Goal: Task Accomplishment & Management: Use online tool/utility

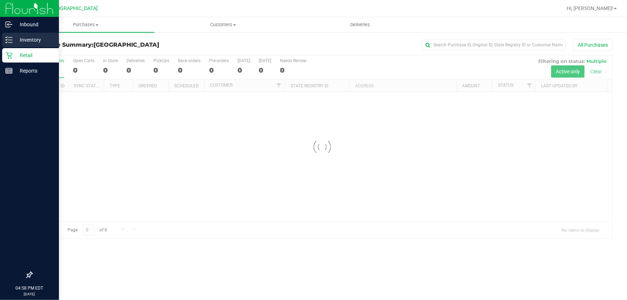
click at [11, 43] on icon at bounding box center [8, 39] width 7 height 7
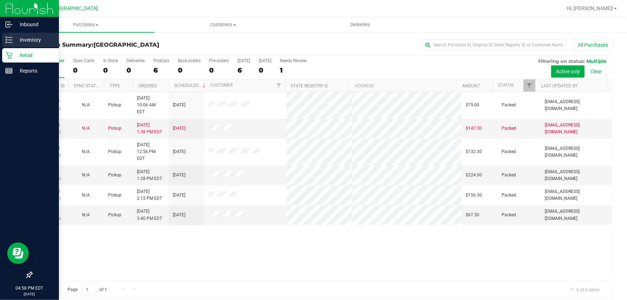
click at [11, 43] on icon at bounding box center [8, 39] width 7 height 7
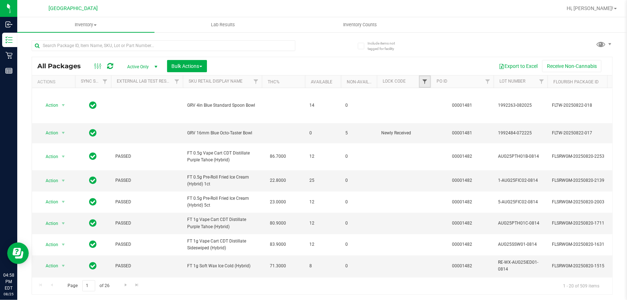
click at [425, 82] on span "Filter" at bounding box center [425, 82] width 6 height 6
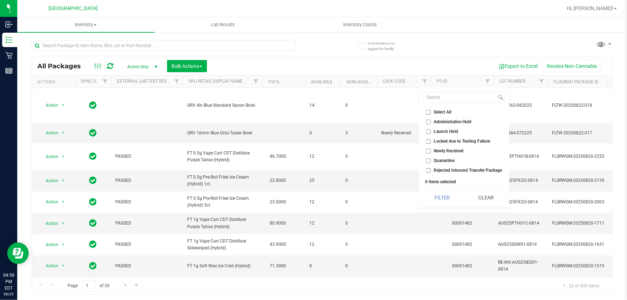
click at [426, 129] on input "Launch Hold" at bounding box center [428, 131] width 5 height 5
checkbox input "true"
click at [449, 203] on button "Filter" at bounding box center [442, 198] width 38 height 16
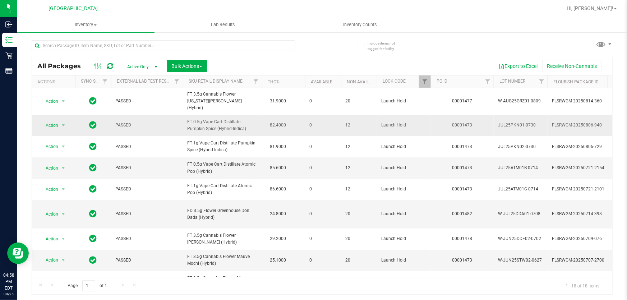
drag, startPoint x: 234, startPoint y: 125, endPoint x: 187, endPoint y: 118, distance: 47.7
click at [187, 118] on td "FT 0.5g Vape Cart Distillate Pumpkin Spice (Hybrid-Indica)" at bounding box center [222, 125] width 79 height 21
copy span "FT 0.5g Vape Cart Distillate Pumpkin Spice (Hybrid-Indica)"
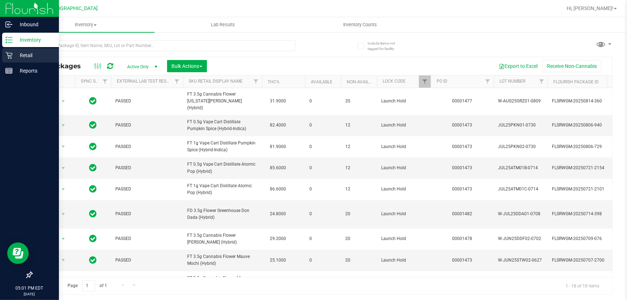
click at [11, 52] on icon at bounding box center [8, 55] width 7 height 7
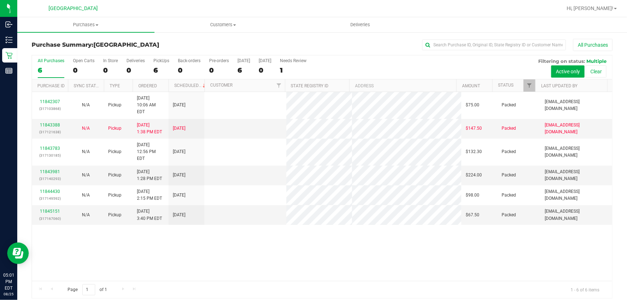
click at [598, 4] on div "Hi, [PERSON_NAME]!" at bounding box center [592, 8] width 56 height 13
click at [600, 9] on span "Hi, [PERSON_NAME]!" at bounding box center [590, 8] width 47 height 6
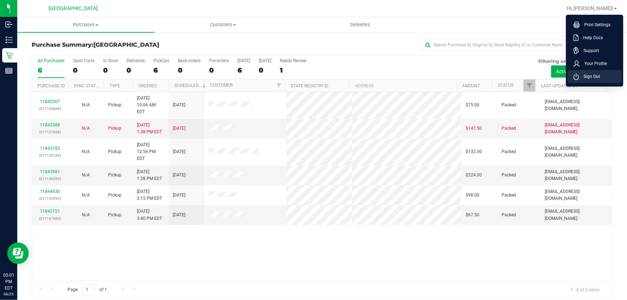
click at [602, 75] on li "Sign Out" at bounding box center [595, 76] width 54 height 13
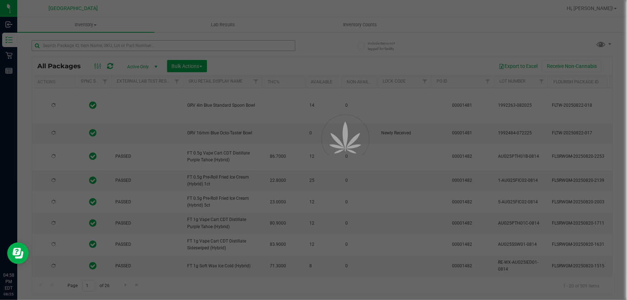
click at [52, 42] on div at bounding box center [313, 150] width 627 height 300
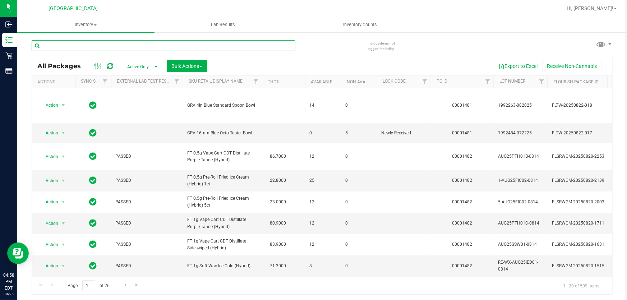
click at [52, 47] on input "text" at bounding box center [164, 45] width 264 height 11
paste input "FT 0.5g Vape Cart Distillate Pumpkin Spice (Hybrid-Indica)"
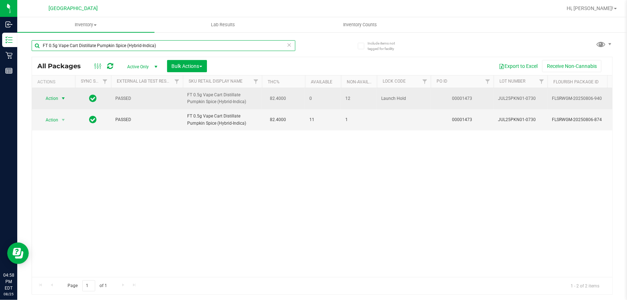
type input "FT 0.5g Vape Cart Distillate Pumpkin Spice (Hybrid-Indica)"
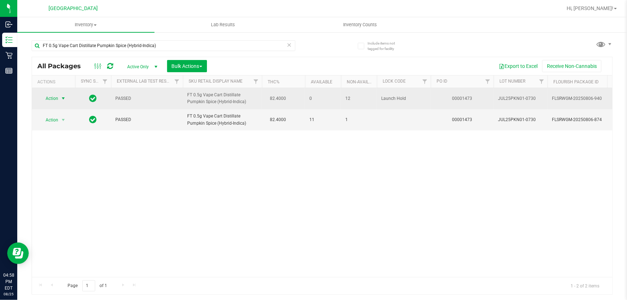
click at [54, 97] on span "Action" at bounding box center [48, 98] width 19 height 10
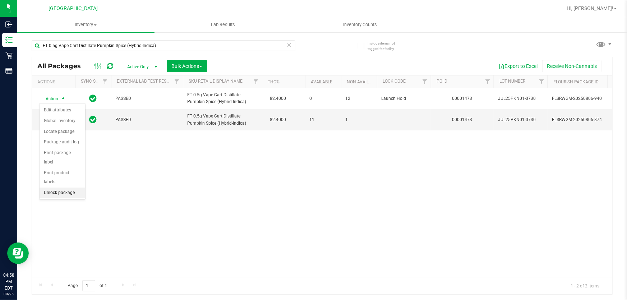
click at [57, 188] on li "Unlock package" at bounding box center [63, 193] width 46 height 11
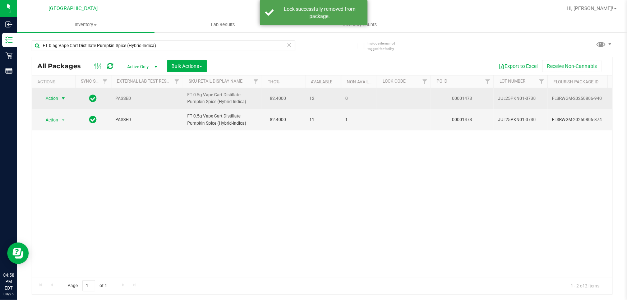
click at [61, 97] on span "select" at bounding box center [63, 99] width 6 height 6
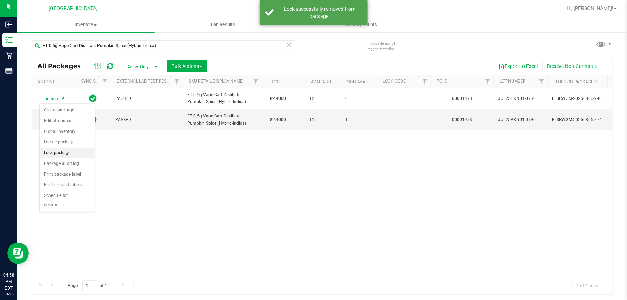
click at [68, 154] on li "Lock package" at bounding box center [67, 153] width 55 height 11
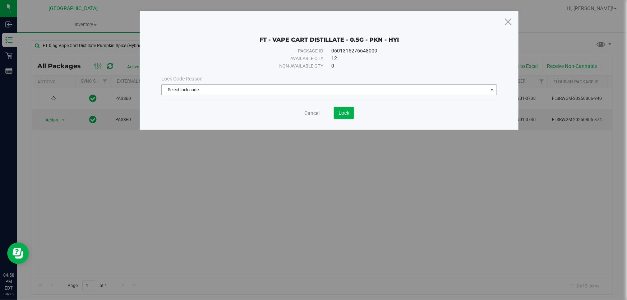
click at [221, 85] on span "Select lock code" at bounding box center [325, 90] width 326 height 10
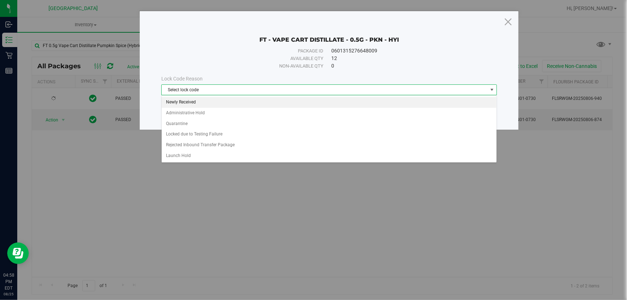
click at [196, 100] on li "Newly Received" at bounding box center [329, 102] width 335 height 11
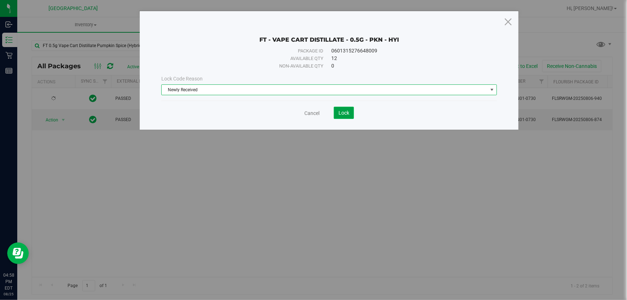
click at [350, 116] on button "Lock" at bounding box center [344, 113] width 20 height 12
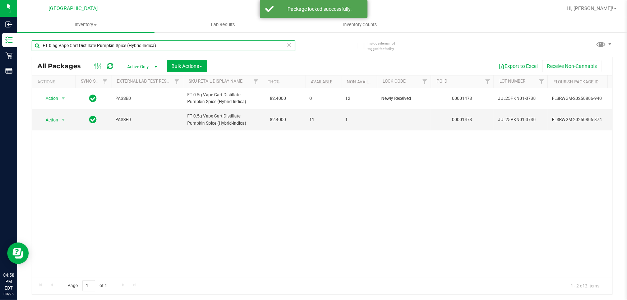
drag, startPoint x: 60, startPoint y: 43, endPoint x: 22, endPoint y: 41, distance: 37.8
click at [22, 41] on div "Include items not tagged for facility FT 0.5g Vape Cart Distillate Pumpkin Spic…" at bounding box center [322, 141] width 610 height 219
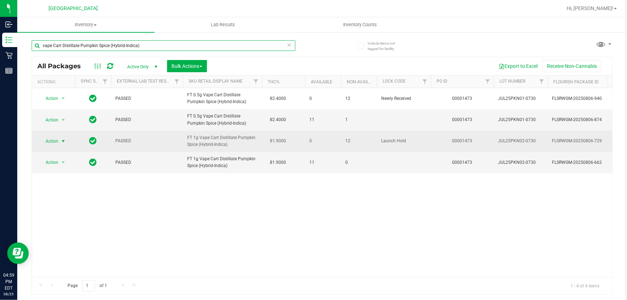
type input "vape Cart Distillate Pumpkin Spice (Hybrid-Indica)"
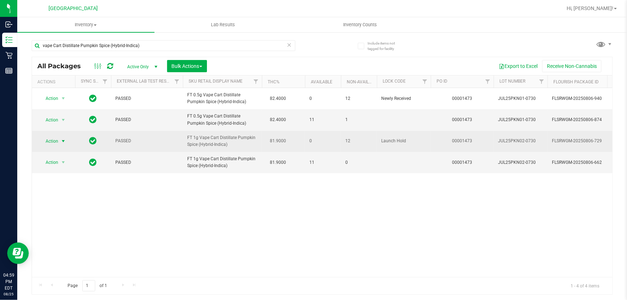
click at [61, 137] on span "select" at bounding box center [63, 141] width 9 height 10
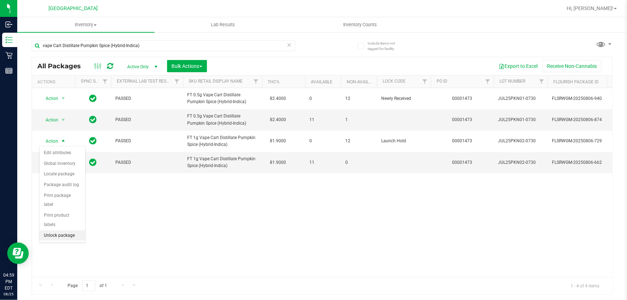
click at [64, 230] on li "Unlock package" at bounding box center [63, 235] width 46 height 11
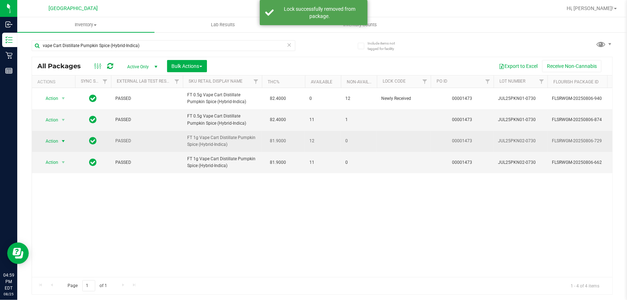
click at [55, 140] on span "Action" at bounding box center [48, 141] width 19 height 10
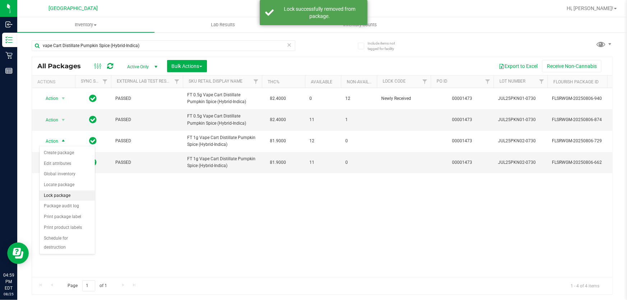
click at [73, 198] on li "Lock package" at bounding box center [67, 196] width 55 height 11
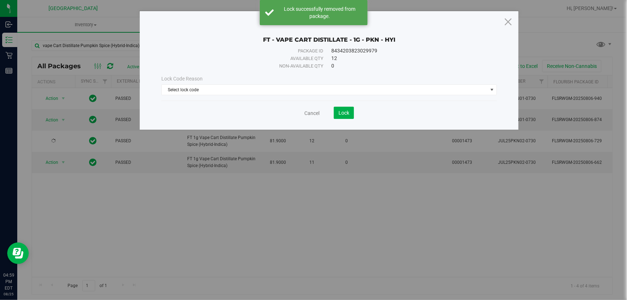
click at [225, 96] on div "Lock Code Reason Select lock code Select lock code Newly Received Administrativ…" at bounding box center [329, 85] width 347 height 31
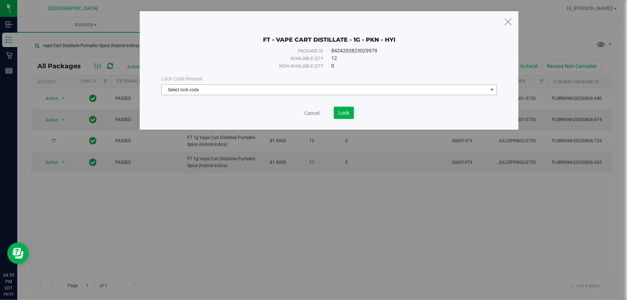
click at [219, 93] on span "Select lock code" at bounding box center [325, 90] width 326 height 10
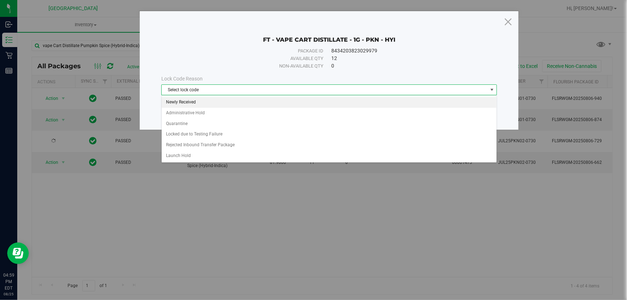
click at [202, 104] on li "Newly Received" at bounding box center [329, 102] width 335 height 11
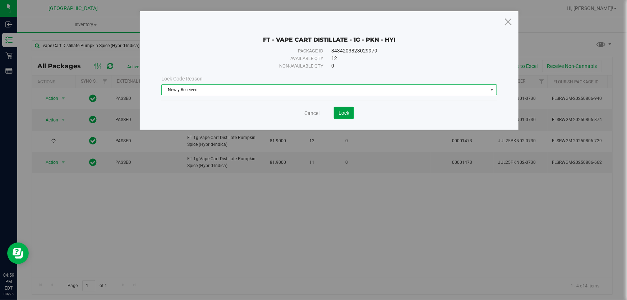
click at [347, 119] on button "Lock" at bounding box center [344, 113] width 20 height 12
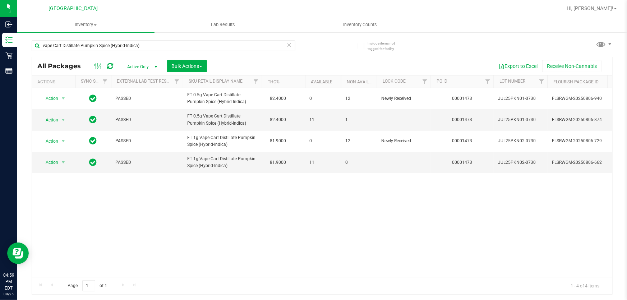
click at [288, 45] on icon at bounding box center [289, 44] width 5 height 9
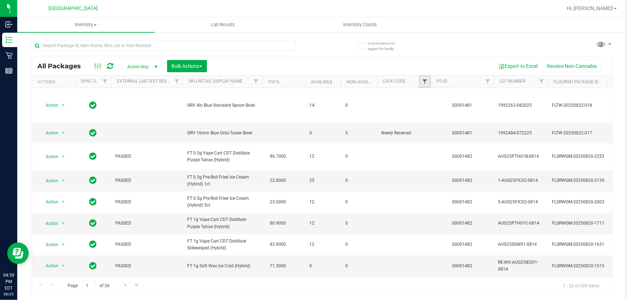
click at [427, 81] on span "Filter" at bounding box center [425, 82] width 6 height 6
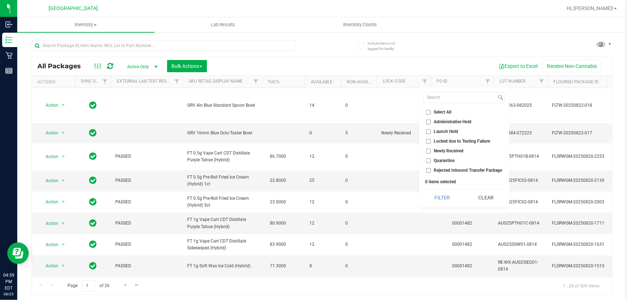
click at [445, 133] on span "Launch Hold" at bounding box center [446, 131] width 24 height 4
click at [431, 133] on input "Launch Hold" at bounding box center [428, 131] width 5 height 5
checkbox input "true"
click at [449, 192] on button "Filter" at bounding box center [442, 198] width 38 height 16
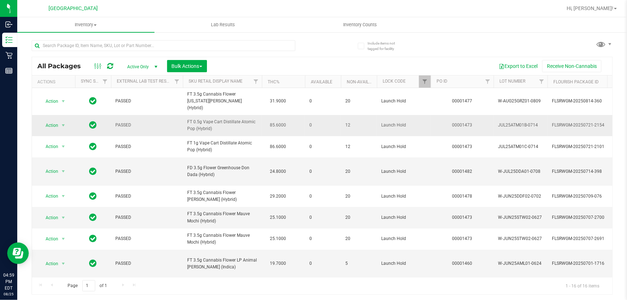
drag, startPoint x: 242, startPoint y: 118, endPoint x: 243, endPoint y: 123, distance: 5.6
click at [243, 123] on span "FT 0.5g Vape Cart Distillate Atomic Pop (Hybrid)" at bounding box center [222, 126] width 70 height 14
copy span "Atomic Pop (Hybrid)"
click at [75, 47] on input "text" at bounding box center [164, 45] width 264 height 11
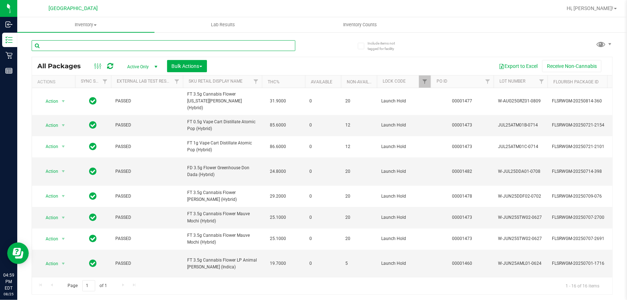
paste input "Atomic Pop (Hybrid)"
type input "Atomic Pop (Hybrid)"
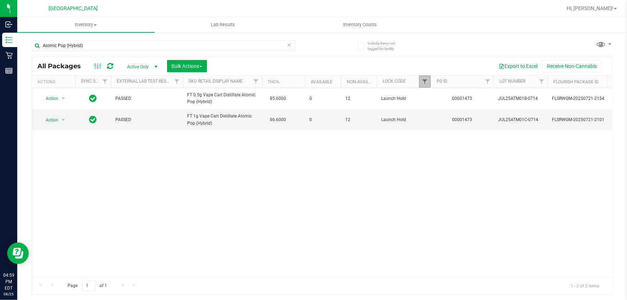
click at [427, 82] on span "Filter" at bounding box center [425, 82] width 6 height 6
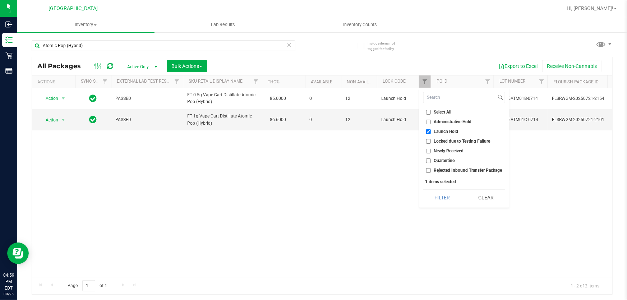
click at [430, 134] on li "Launch Hold" at bounding box center [464, 132] width 82 height 8
click at [428, 132] on input "Launch Hold" at bounding box center [428, 131] width 5 height 5
checkbox input "false"
click at [441, 196] on button "Filter" at bounding box center [442, 198] width 38 height 16
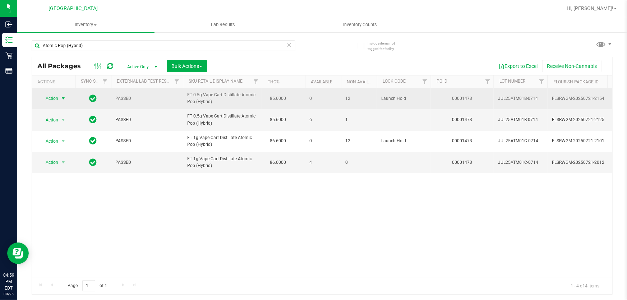
click at [58, 98] on span "Action" at bounding box center [48, 98] width 19 height 10
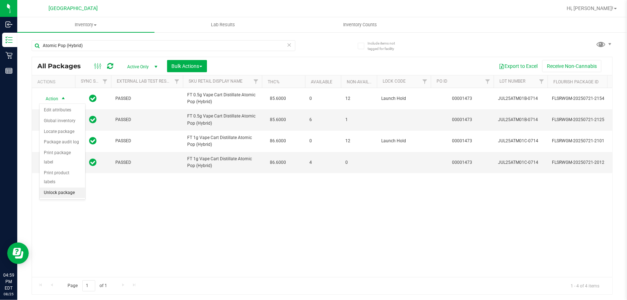
click at [56, 188] on li "Unlock package" at bounding box center [63, 193] width 46 height 11
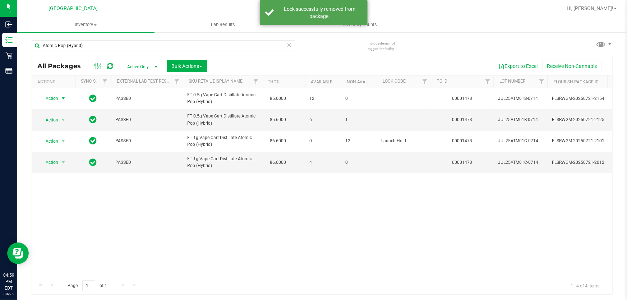
click at [50, 98] on span "Action" at bounding box center [48, 98] width 19 height 10
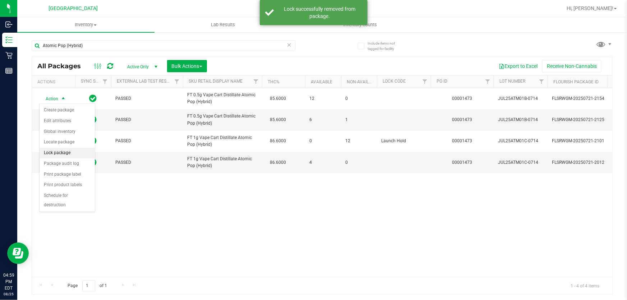
click at [65, 154] on li "Lock package" at bounding box center [67, 153] width 55 height 11
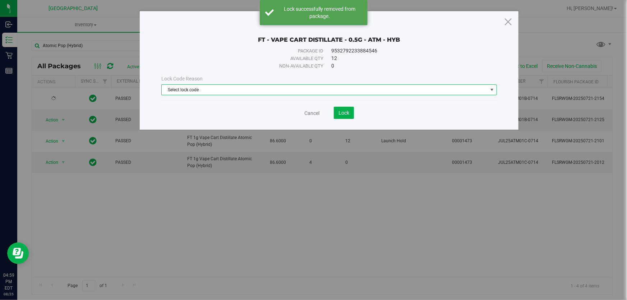
click at [208, 93] on span "Select lock code" at bounding box center [325, 90] width 326 height 10
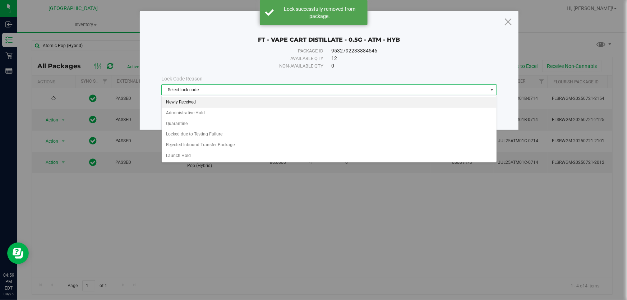
click at [194, 107] on li "Newly Received" at bounding box center [329, 102] width 335 height 11
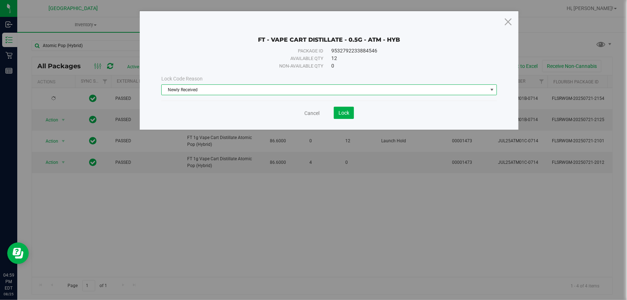
click at [352, 119] on div "FT - VAPE CART DISTILLATE - 0.5G - ATM - HYB Package ID 9532792233884546 Availa…" at bounding box center [329, 70] width 379 height 119
click at [348, 111] on span "Lock" at bounding box center [344, 113] width 11 height 6
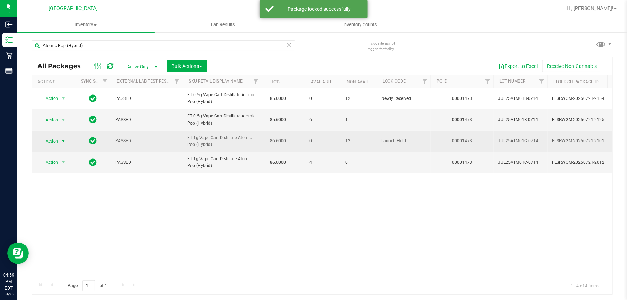
click at [65, 140] on span "select" at bounding box center [63, 141] width 6 height 6
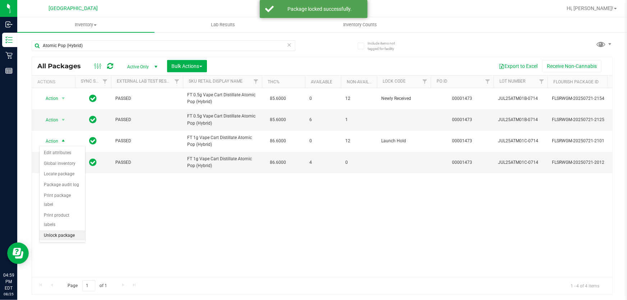
click at [69, 230] on li "Unlock package" at bounding box center [63, 235] width 46 height 11
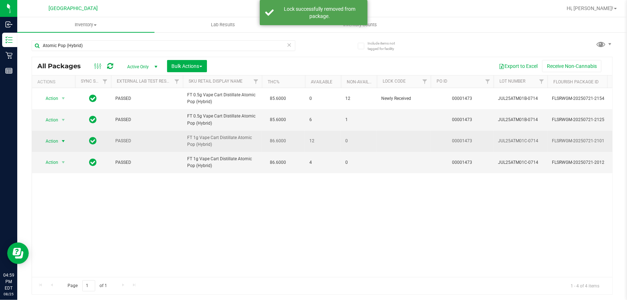
click at [62, 142] on span "select" at bounding box center [63, 141] width 6 height 6
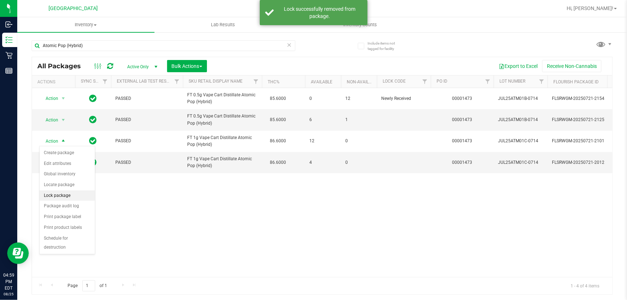
click at [68, 197] on li "Lock package" at bounding box center [67, 196] width 55 height 11
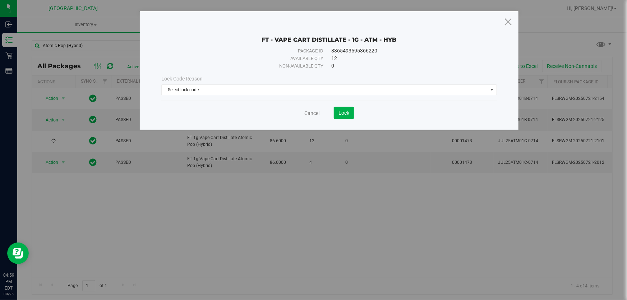
click at [220, 97] on div "Lock Code Reason Select lock code Select lock code Newly Received Administrativ…" at bounding box center [329, 85] width 347 height 31
click at [222, 89] on span "Select lock code" at bounding box center [325, 90] width 326 height 10
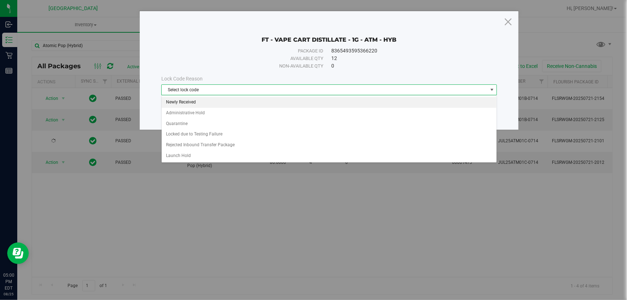
click at [190, 104] on li "Newly Received" at bounding box center [329, 102] width 335 height 11
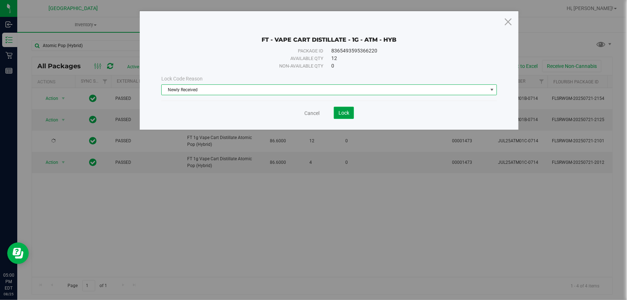
click at [345, 118] on button "Lock" at bounding box center [344, 113] width 20 height 12
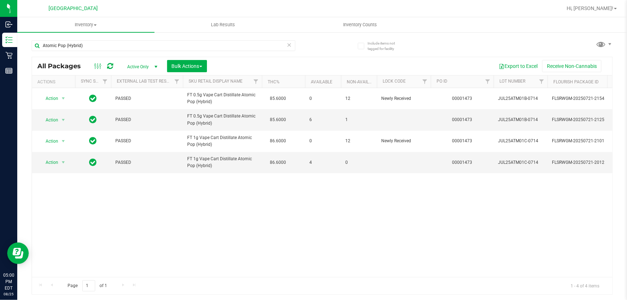
click at [288, 46] on icon at bounding box center [289, 44] width 5 height 9
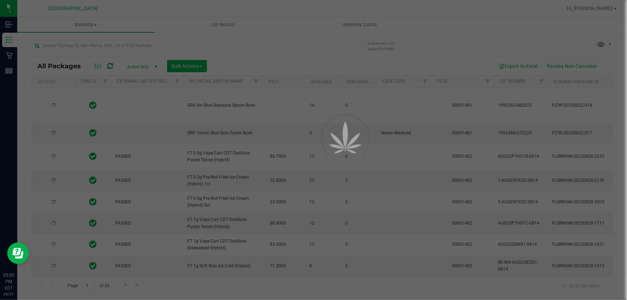
click at [429, 82] on div at bounding box center [313, 150] width 627 height 300
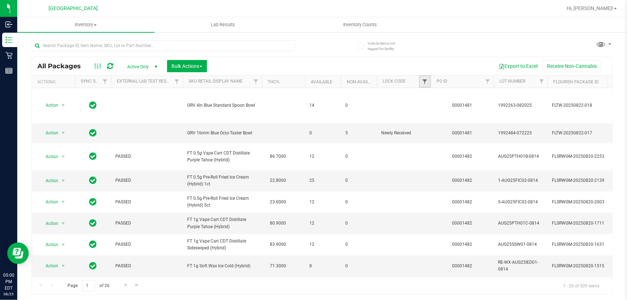
click at [427, 81] on span "Filter" at bounding box center [425, 82] width 6 height 6
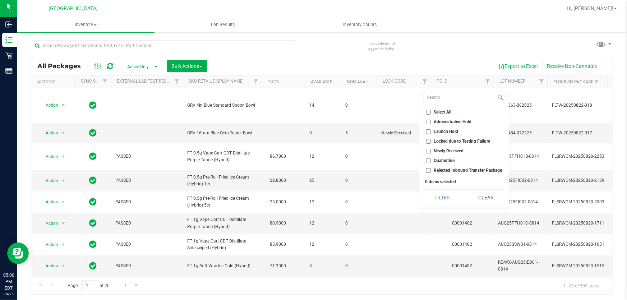
click at [428, 132] on input "Launch Hold" at bounding box center [428, 131] width 5 height 5
checkbox input "true"
click at [445, 193] on button "Filter" at bounding box center [442, 198] width 38 height 16
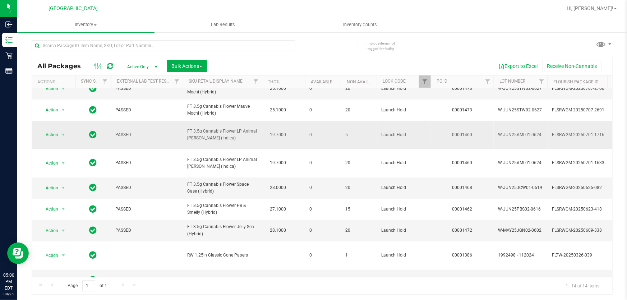
scroll to position [98, 0]
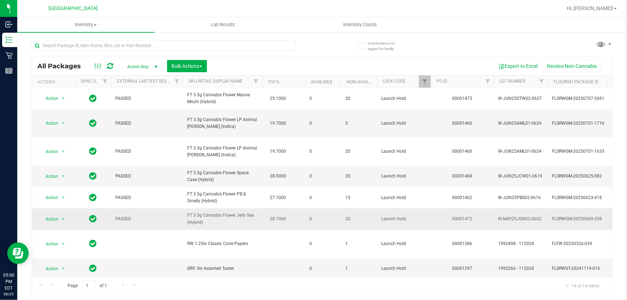
drag, startPoint x: 205, startPoint y: 194, endPoint x: 187, endPoint y: 188, distance: 19.6
click at [187, 208] on td "FT 3.5g Cannabis Flower Jelly Sea (Hybrid)" at bounding box center [222, 218] width 79 height 21
copy span "FT 3.5g Cannabis Flower Jelly Sea (Hybrid)"
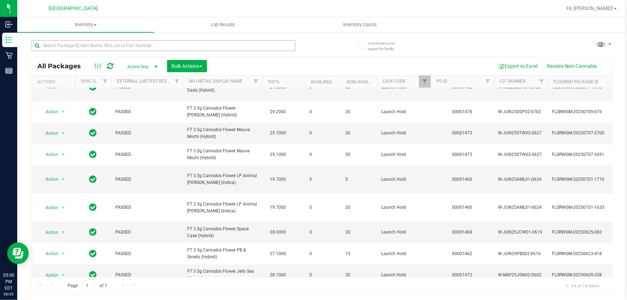
scroll to position [0, 0]
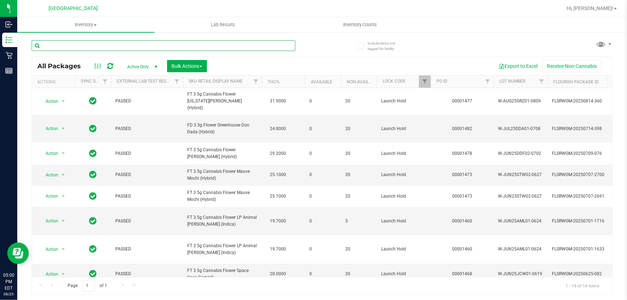
click at [90, 47] on input "text" at bounding box center [164, 45] width 264 height 11
paste input "FT 3.5g Cannabis Flower Jelly Sea (Hybrid)"
type input "FT 3.5g Cannabis Flower Jelly Sea (Hybrid)"
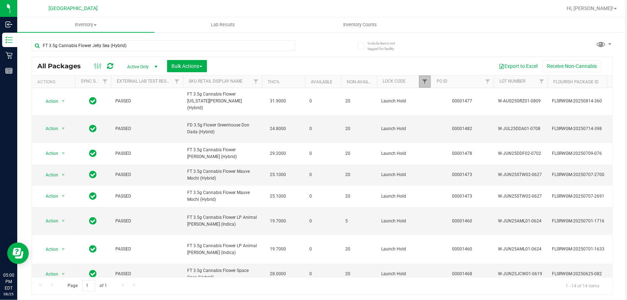
click at [426, 81] on span "Filter" at bounding box center [425, 82] width 6 height 6
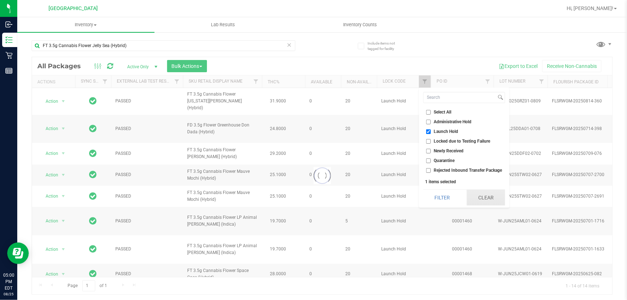
click at [484, 191] on button "Clear" at bounding box center [486, 198] width 38 height 16
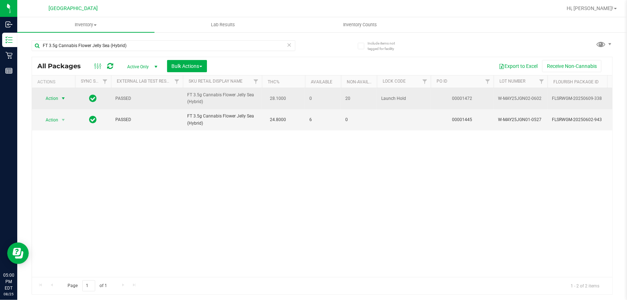
click at [62, 96] on span "select" at bounding box center [63, 99] width 6 height 6
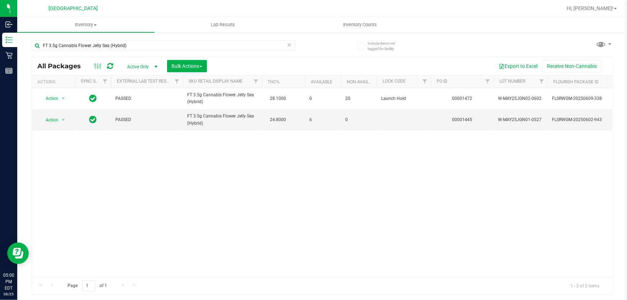
click at [278, 182] on div "Action Action Edit attributes Global inventory Locate package Package audit log…" at bounding box center [322, 182] width 581 height 189
click at [430, 79] on div at bounding box center [431, 81] width 3 height 13
click at [427, 79] on span "Filter" at bounding box center [425, 82] width 6 height 6
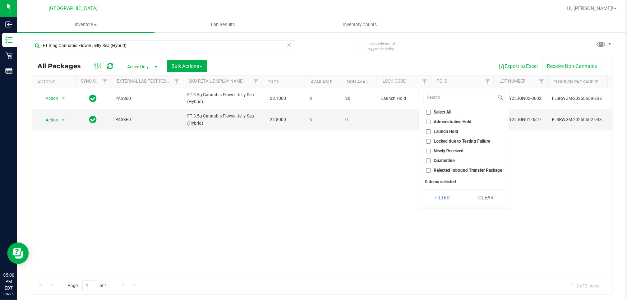
click at [440, 131] on span "Launch Hold" at bounding box center [446, 131] width 24 height 4
click at [431, 131] on input "Launch Hold" at bounding box center [428, 131] width 5 height 5
checkbox input "true"
click at [449, 197] on button "Filter" at bounding box center [442, 198] width 38 height 16
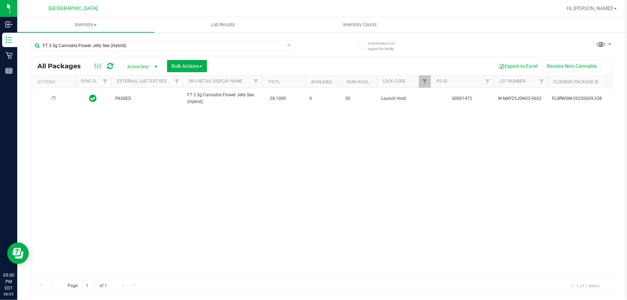
click at [291, 45] on icon at bounding box center [289, 44] width 5 height 9
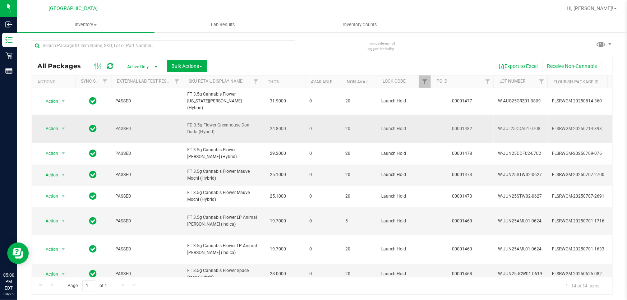
drag, startPoint x: 223, startPoint y: 123, endPoint x: 185, endPoint y: 115, distance: 38.8
click at [185, 115] on td "FD 3.5g Flower Greenhouse Don Dada (Hybrid)" at bounding box center [222, 129] width 79 height 28
copy span "FD 3.5g Flower Greenhouse Don Dada (Hybrid)"
click at [138, 42] on input "text" at bounding box center [164, 45] width 264 height 11
paste input "FD 3.5g Flower Greenhouse Don Dada (Hybrid)"
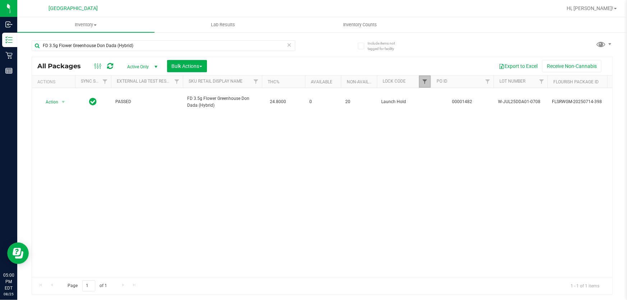
click at [424, 84] on span "Filter" at bounding box center [425, 82] width 6 height 6
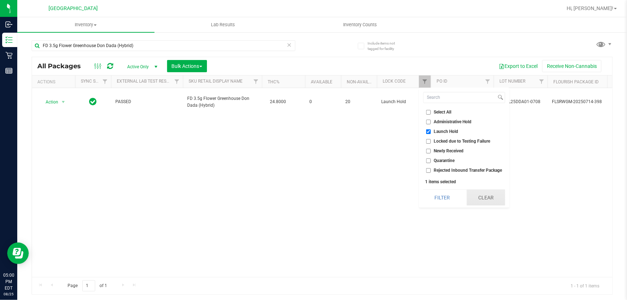
click at [479, 195] on button "Clear" at bounding box center [486, 198] width 38 height 16
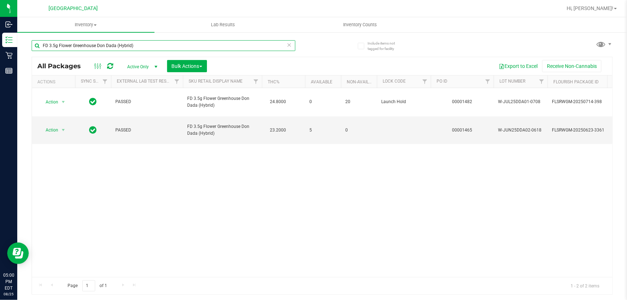
click at [157, 46] on input "FD 3.5g Flower Greenhouse Don Dada (Hybrid)" at bounding box center [164, 45] width 264 height 11
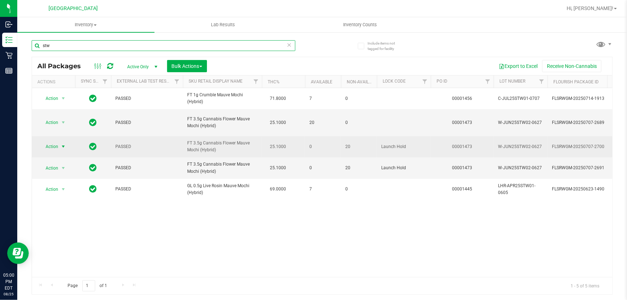
type input "stw"
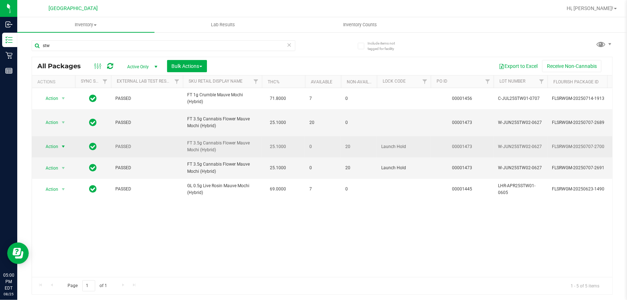
click at [50, 142] on span "Action" at bounding box center [48, 147] width 19 height 10
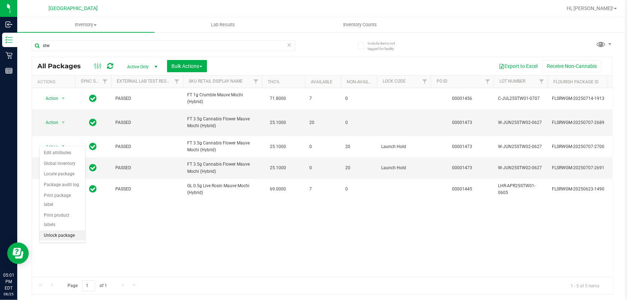
click at [58, 230] on li "Unlock package" at bounding box center [63, 235] width 46 height 11
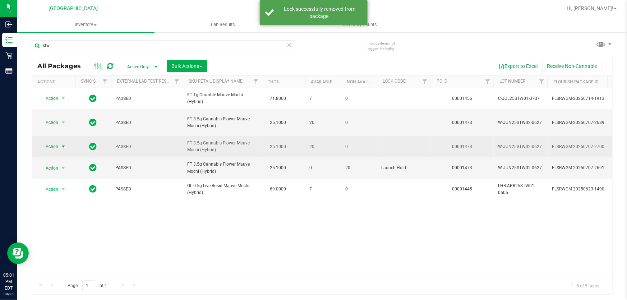
click at [66, 142] on span "select" at bounding box center [63, 147] width 9 height 10
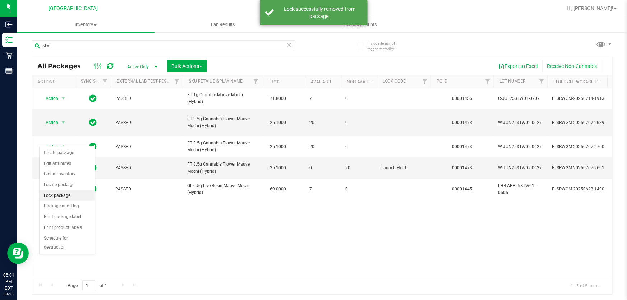
click at [66, 196] on li "Lock package" at bounding box center [67, 196] width 55 height 11
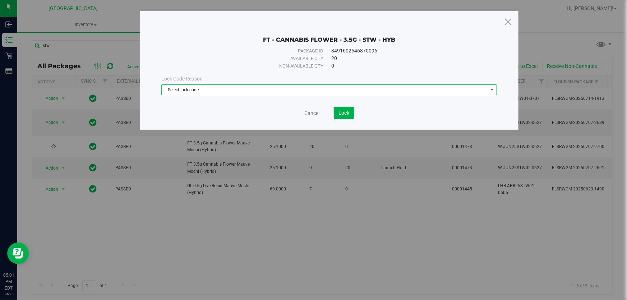
click at [205, 92] on span "Select lock code" at bounding box center [325, 90] width 326 height 10
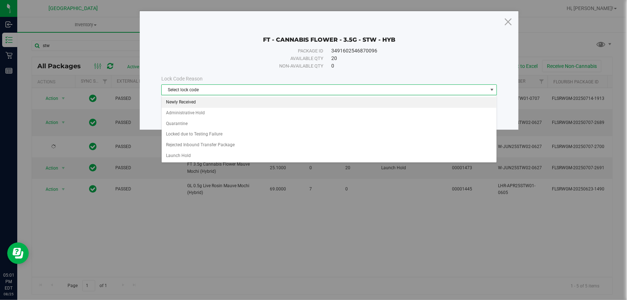
click at [208, 99] on li "Newly Received" at bounding box center [329, 102] width 335 height 11
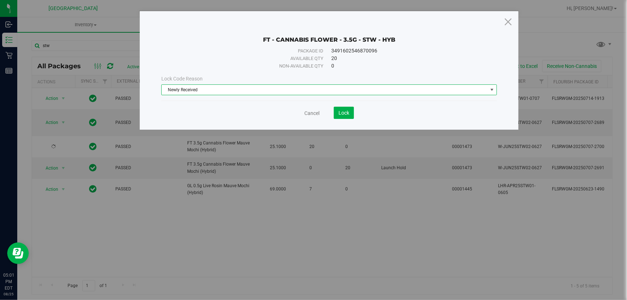
click at [353, 119] on div "FT - CANNABIS FLOWER - 3.5G - STW - HYB Package ID 3491602546870096 Available q…" at bounding box center [329, 70] width 379 height 119
click at [351, 115] on button "Lock" at bounding box center [344, 113] width 20 height 12
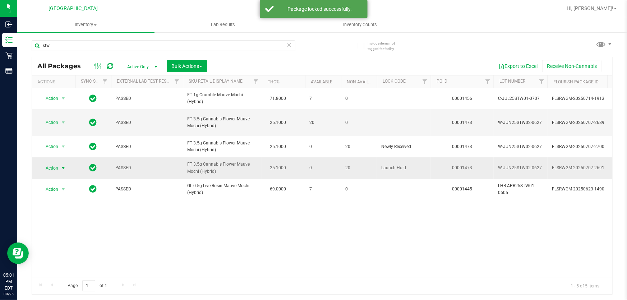
click at [59, 163] on span "select" at bounding box center [63, 168] width 9 height 10
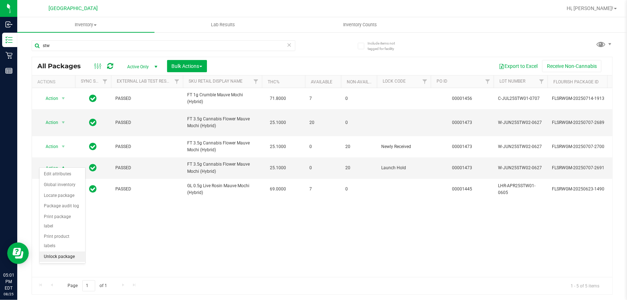
click at [50, 252] on li "Unlock package" at bounding box center [63, 257] width 46 height 11
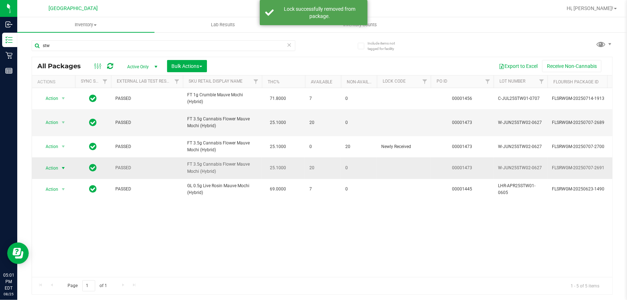
click at [56, 163] on span "Action" at bounding box center [48, 168] width 19 height 10
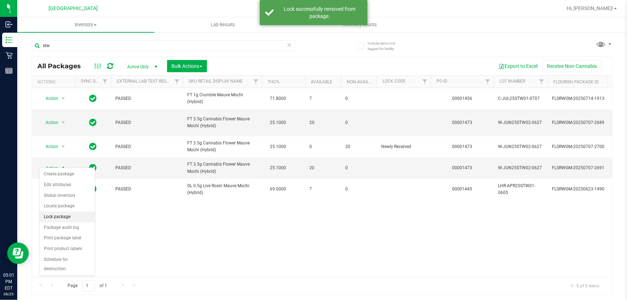
click at [61, 217] on li "Lock package" at bounding box center [67, 217] width 55 height 11
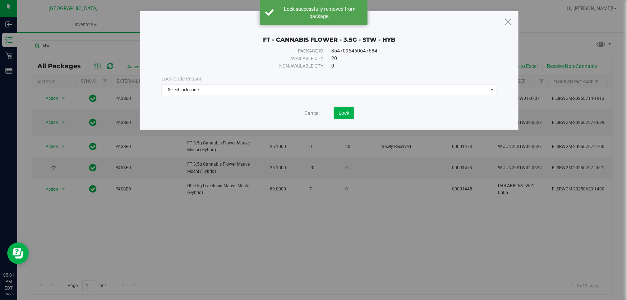
click at [193, 98] on div "Lock Code Reason Select lock code Select lock code Newly Received Administrativ…" at bounding box center [329, 85] width 347 height 31
click at [197, 91] on span "Select lock code" at bounding box center [325, 90] width 326 height 10
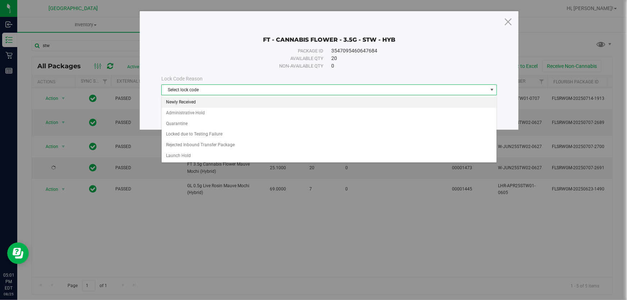
click at [207, 102] on li "Newly Received" at bounding box center [329, 102] width 335 height 11
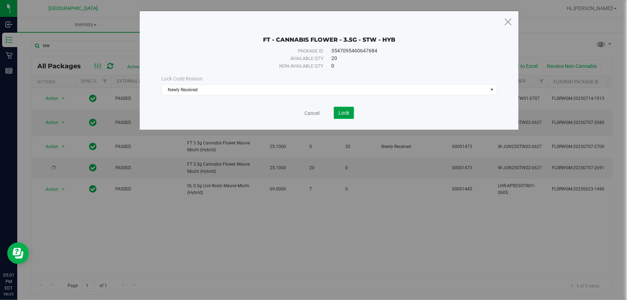
click at [350, 108] on button "Lock" at bounding box center [344, 113] width 20 height 12
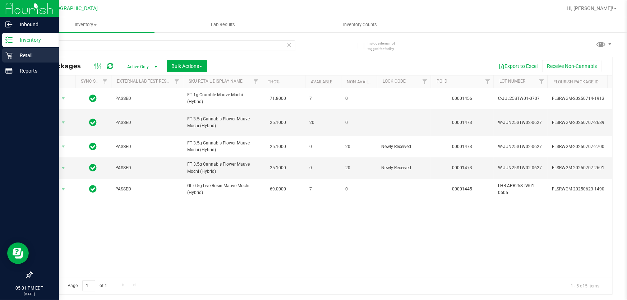
click at [14, 55] on p "Retail" at bounding box center [34, 55] width 43 height 9
